Goal: Information Seeking & Learning: Learn about a topic

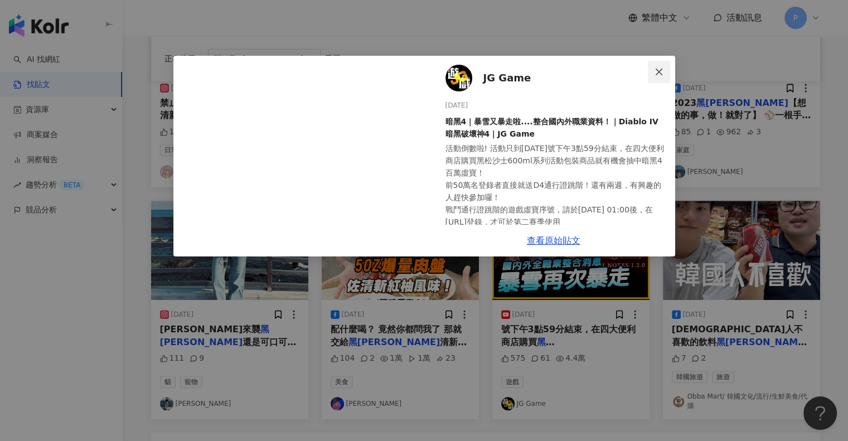
scroll to position [56, 0]
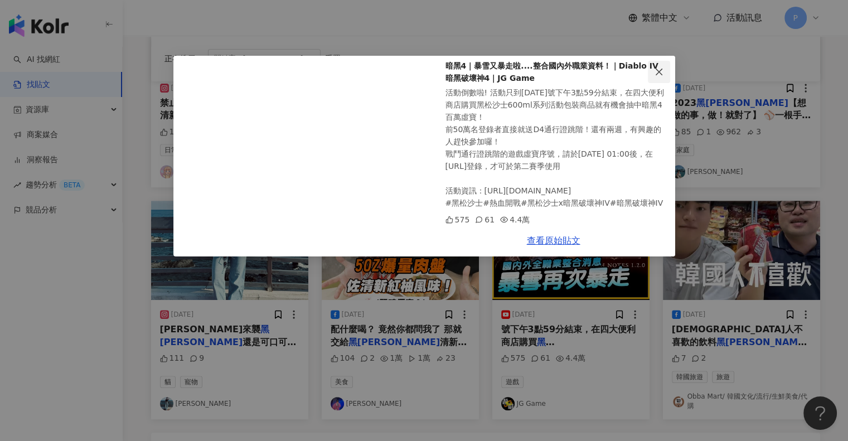
click at [660, 67] on icon "close" at bounding box center [659, 71] width 9 height 9
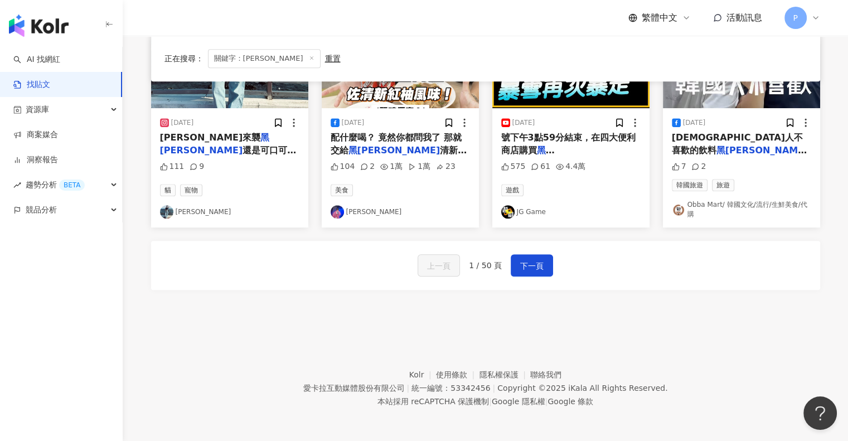
scroll to position [526, 0]
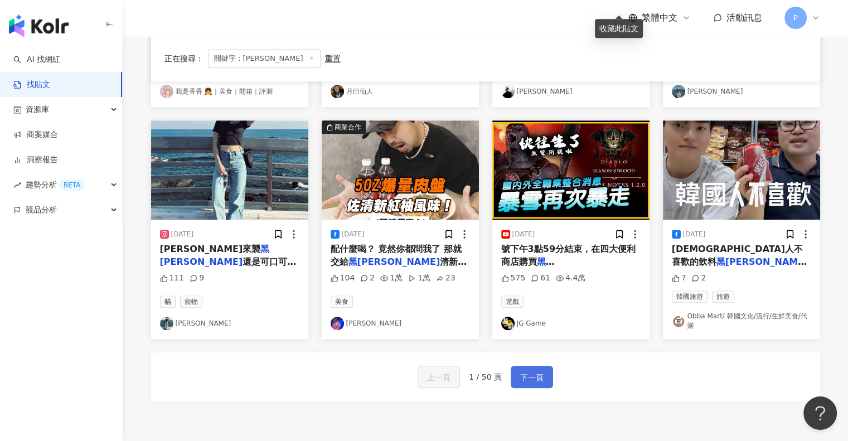
click at [533, 375] on span "下一頁" at bounding box center [531, 377] width 23 height 13
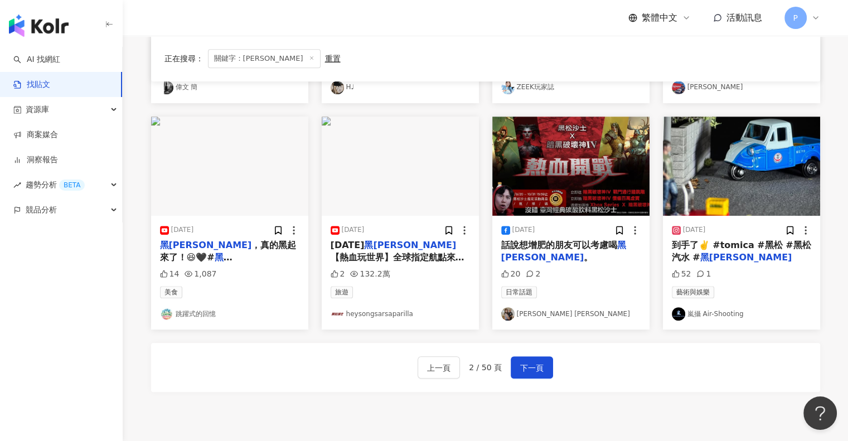
scroll to position [515, 0]
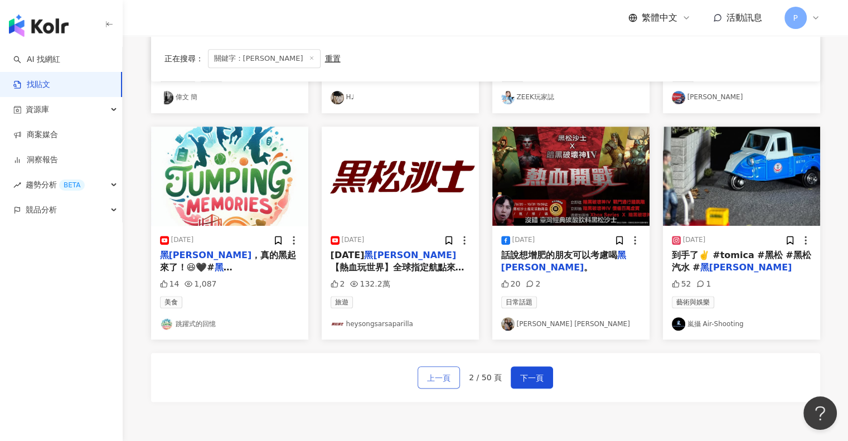
click at [436, 379] on span "上一頁" at bounding box center [438, 377] width 23 height 13
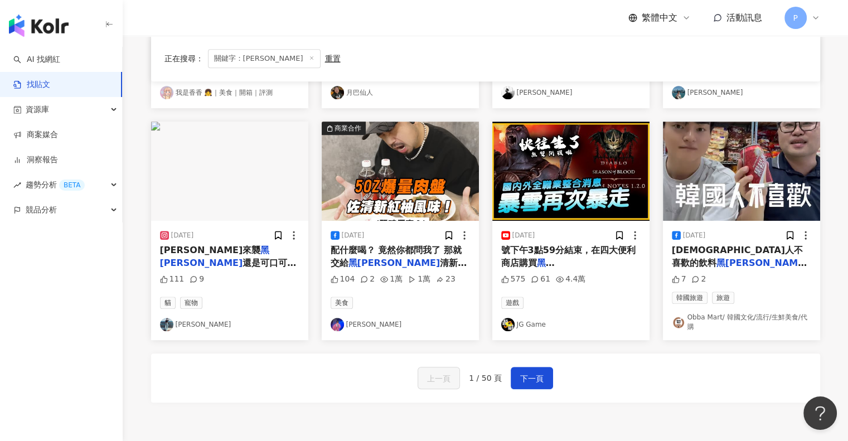
scroll to position [526, 0]
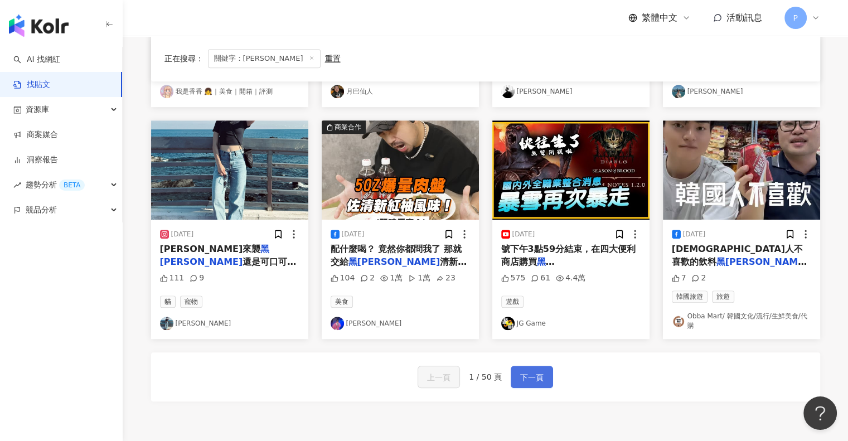
click at [529, 382] on span "下一頁" at bounding box center [531, 377] width 23 height 13
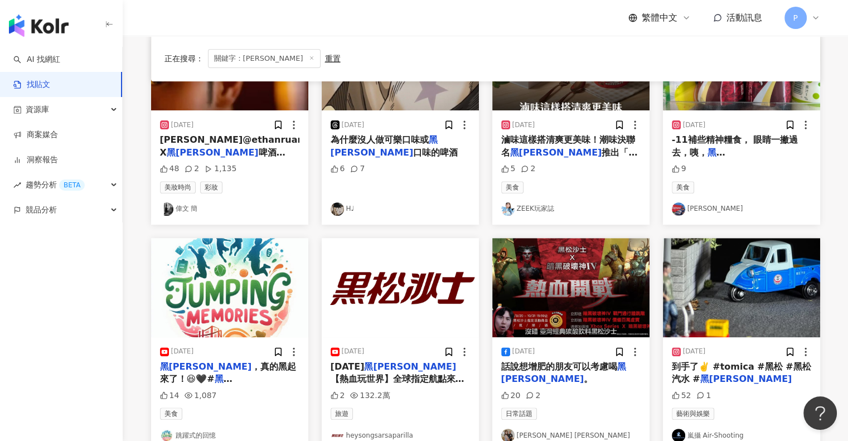
scroll to position [292, 0]
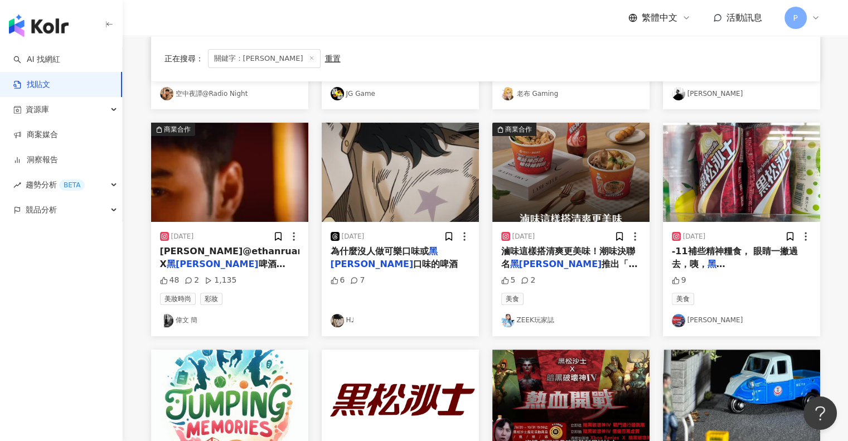
click at [569, 254] on span "滷味這樣搭清爽更美味！潮味決聯名" at bounding box center [568, 257] width 134 height 23
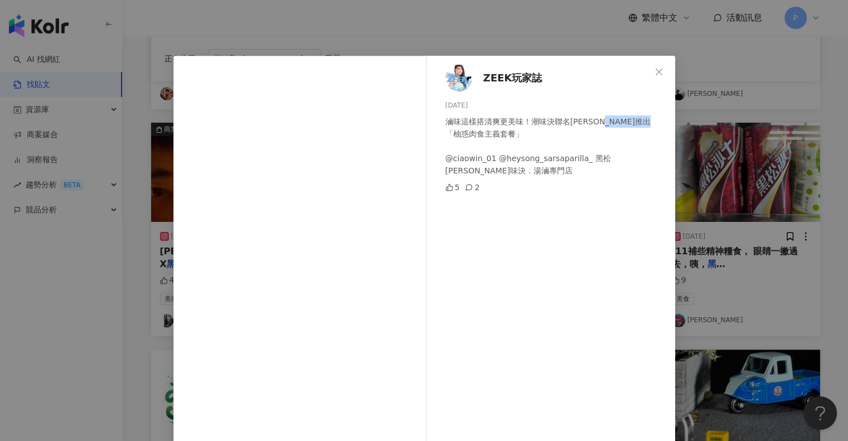
drag, startPoint x: 620, startPoint y: 121, endPoint x: 464, endPoint y: 135, distance: 156.8
click at [464, 135] on div "滷味這樣搭清爽更美味！潮味決聯名[PERSON_NAME]推出「柚惑肉食主義套餐」 @ciaowin_01 @heysong_sarsaparilla_ 黑松…" at bounding box center [556, 145] width 221 height 61
copy div "柚惑肉食主義套餐"
click at [655, 70] on icon "close" at bounding box center [659, 71] width 9 height 9
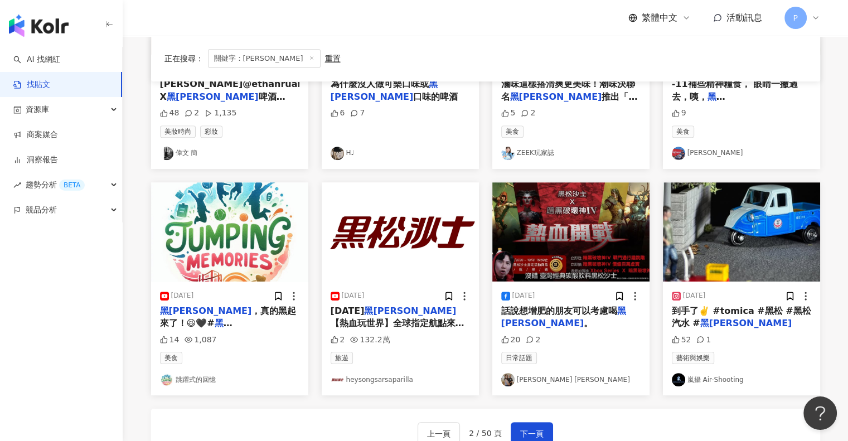
scroll to position [515, 0]
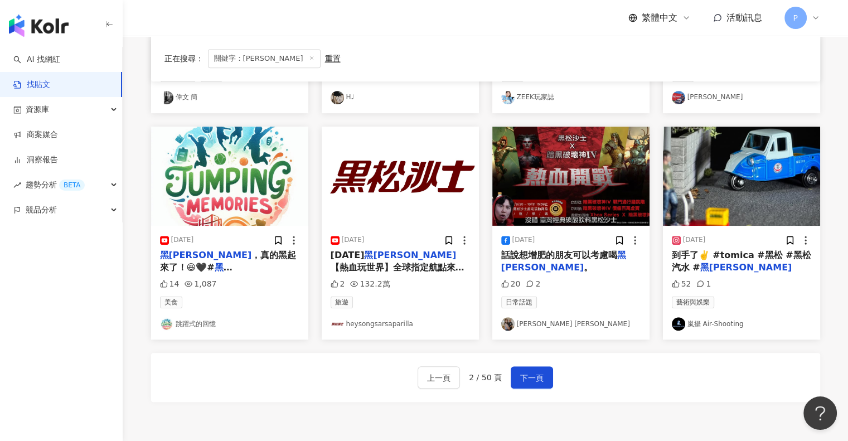
click at [257, 275] on span "#黑起來 #幽默廣告 #畫面直接黑 #有梗生活" at bounding box center [228, 286] width 137 height 23
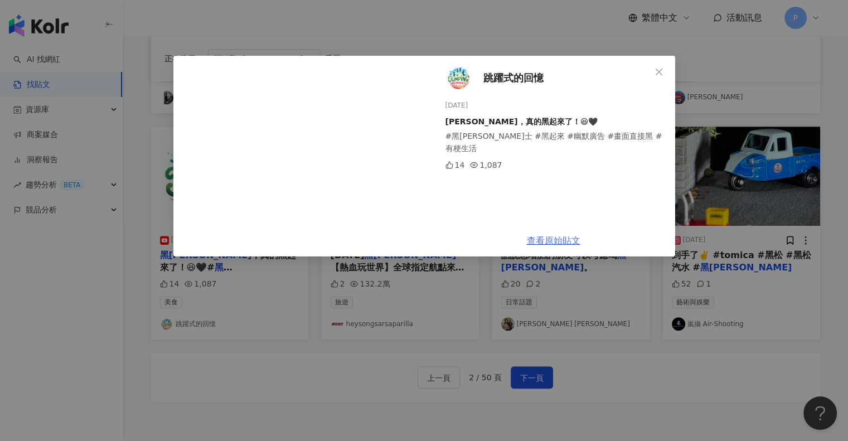
click at [555, 238] on link "查看原始貼文" at bounding box center [554, 240] width 54 height 11
click at [657, 68] on icon "close" at bounding box center [659, 71] width 9 height 9
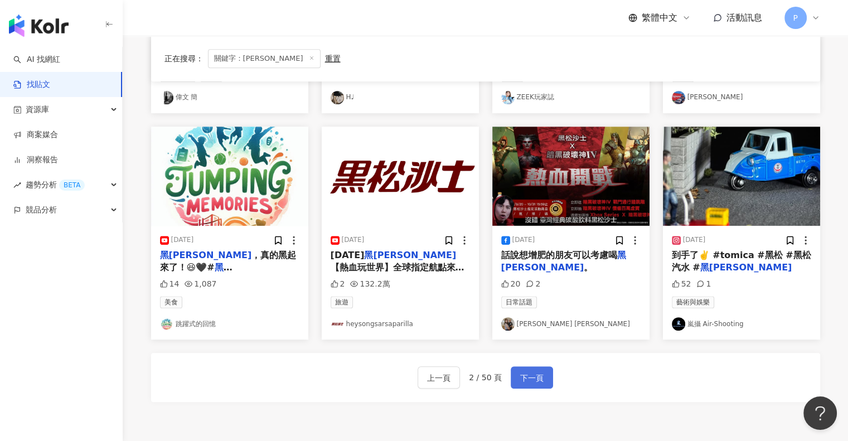
click at [538, 376] on span "下一頁" at bounding box center [531, 377] width 23 height 13
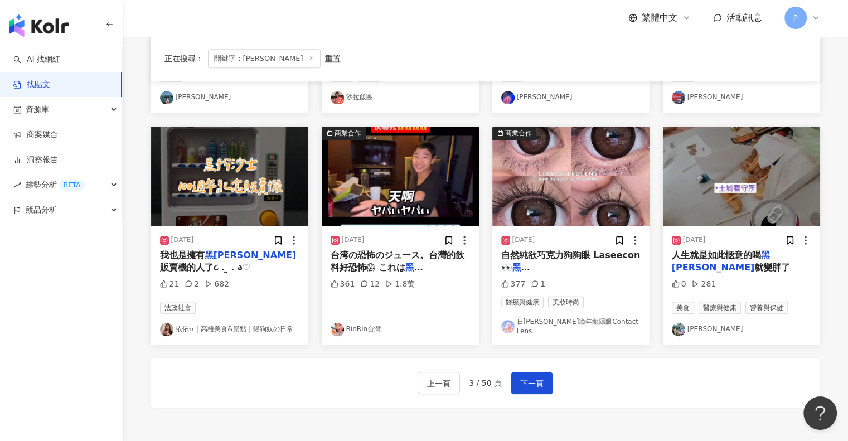
click at [582, 257] on span "自然純欲巧克力狗狗眼 Laseecon👀" at bounding box center [570, 261] width 139 height 23
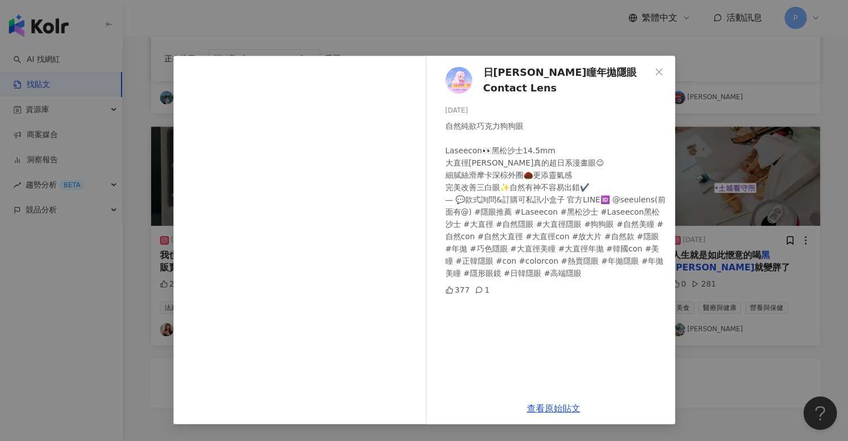
scroll to position [627, 0]
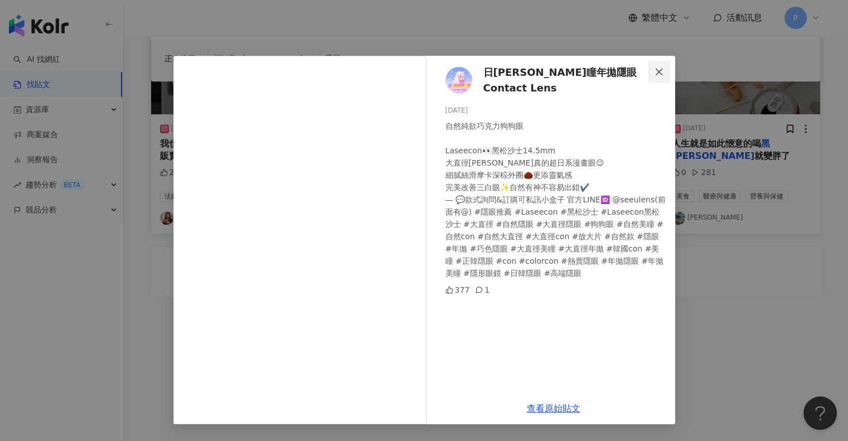
click at [662, 69] on icon "close" at bounding box center [659, 71] width 7 height 7
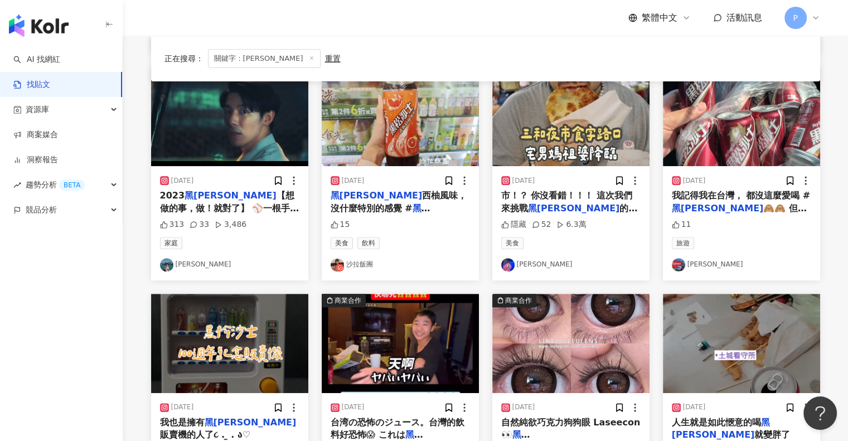
scroll to position [292, 0]
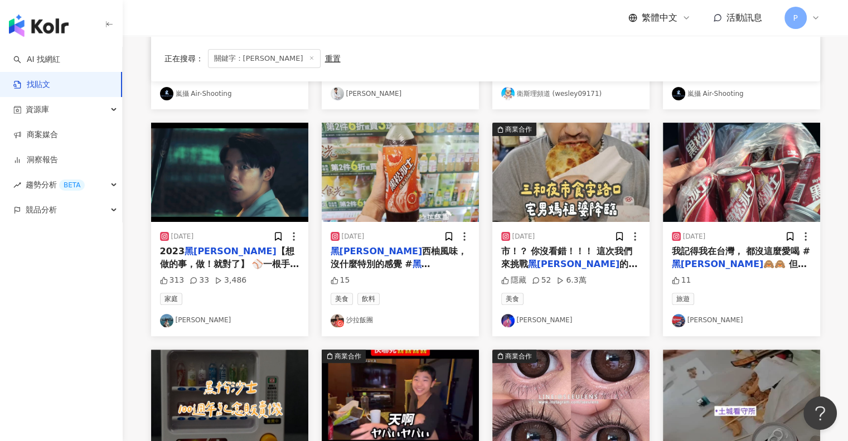
click at [233, 252] on span "【想做的事，做！就對了】 ⚾️一根手指頭，一根手指頭，變阿變阿變成一壘安打！⚾️ 這次小松在黑松，用沙士煞死你 （這口號我自己想的） 開學的開學，開工的開工 …" at bounding box center [229, 332] width 139 height 173
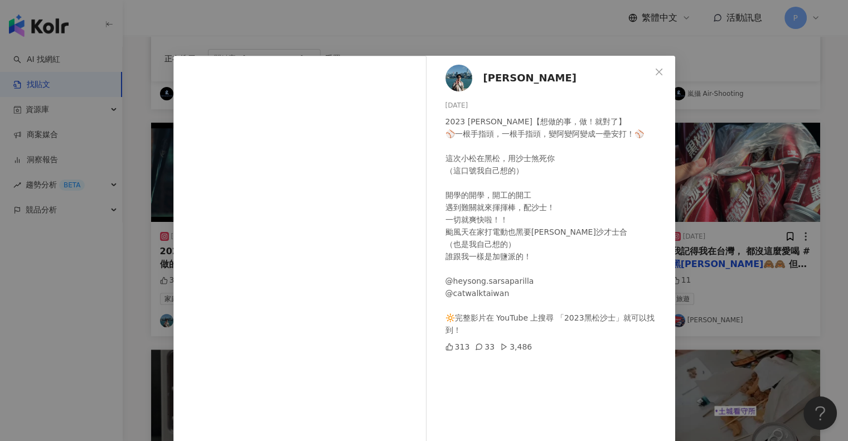
click at [483, 80] on span "[PERSON_NAME]" at bounding box center [529, 78] width 93 height 16
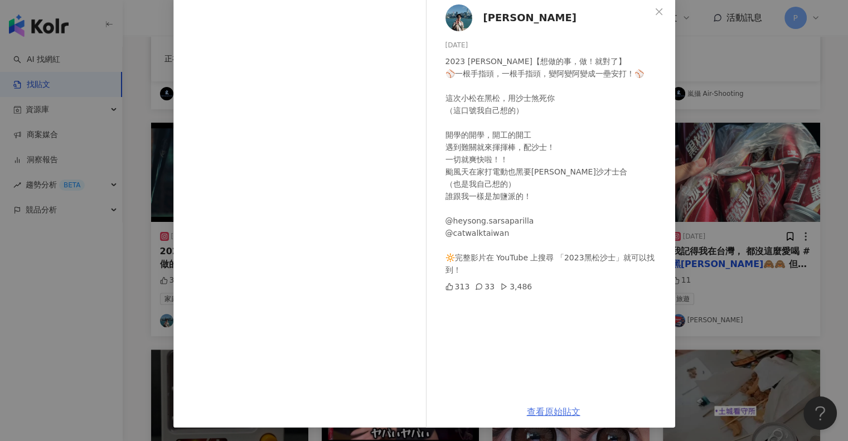
click at [536, 411] on link "查看原始貼文" at bounding box center [554, 412] width 54 height 11
